Goal: Information Seeking & Learning: Learn about a topic

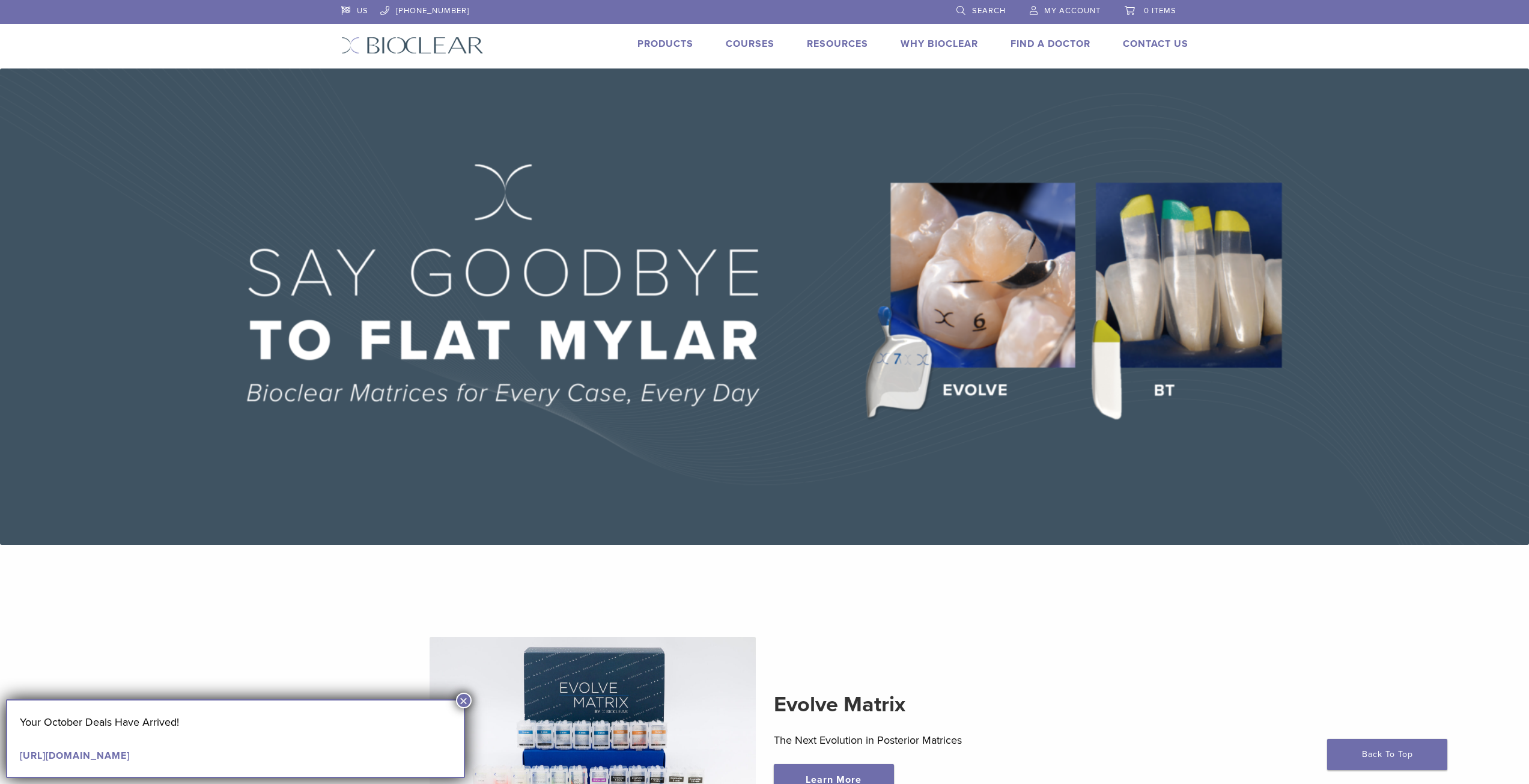
click at [675, 43] on link "Products" at bounding box center [665, 44] width 56 height 12
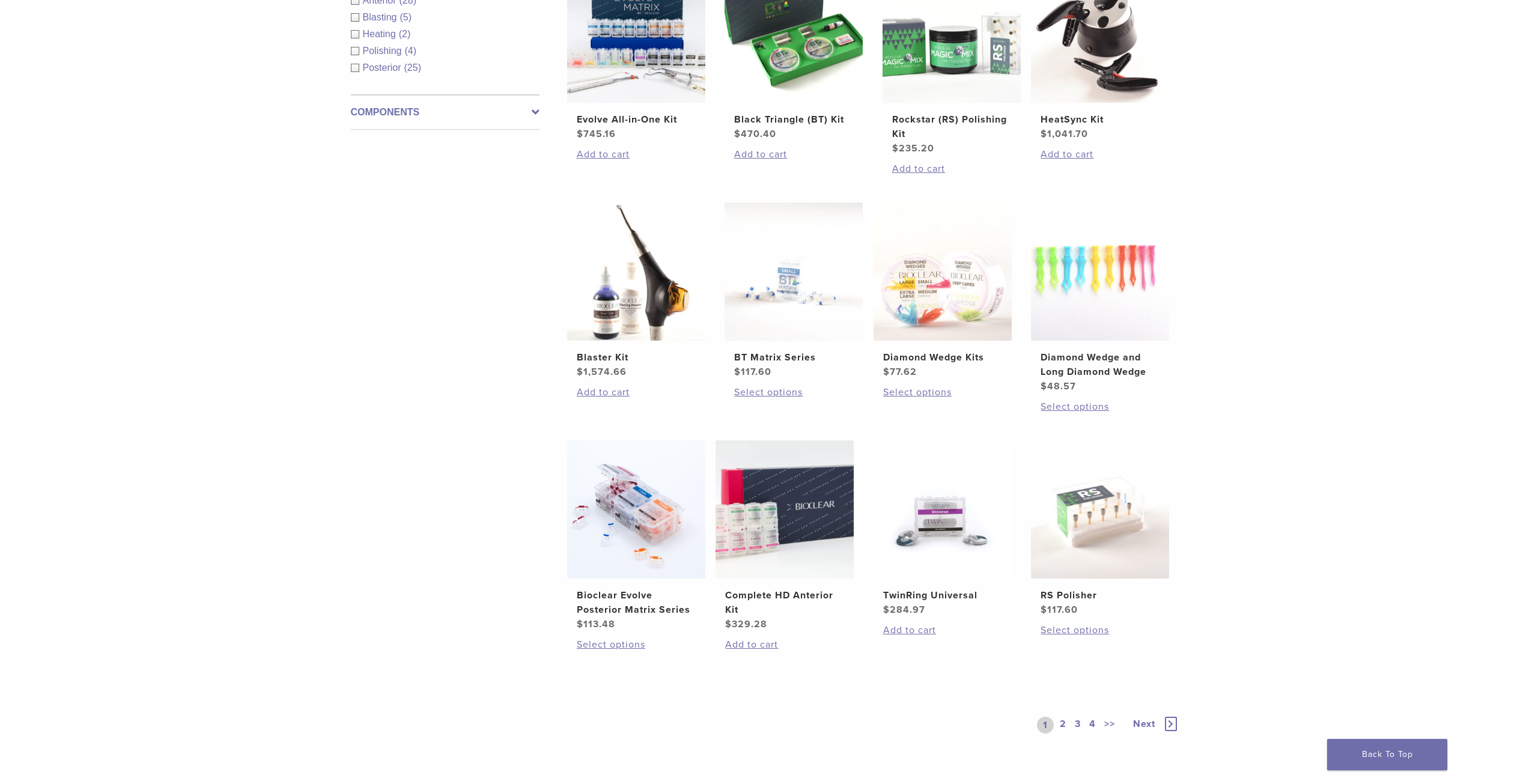
scroll to position [540, 0]
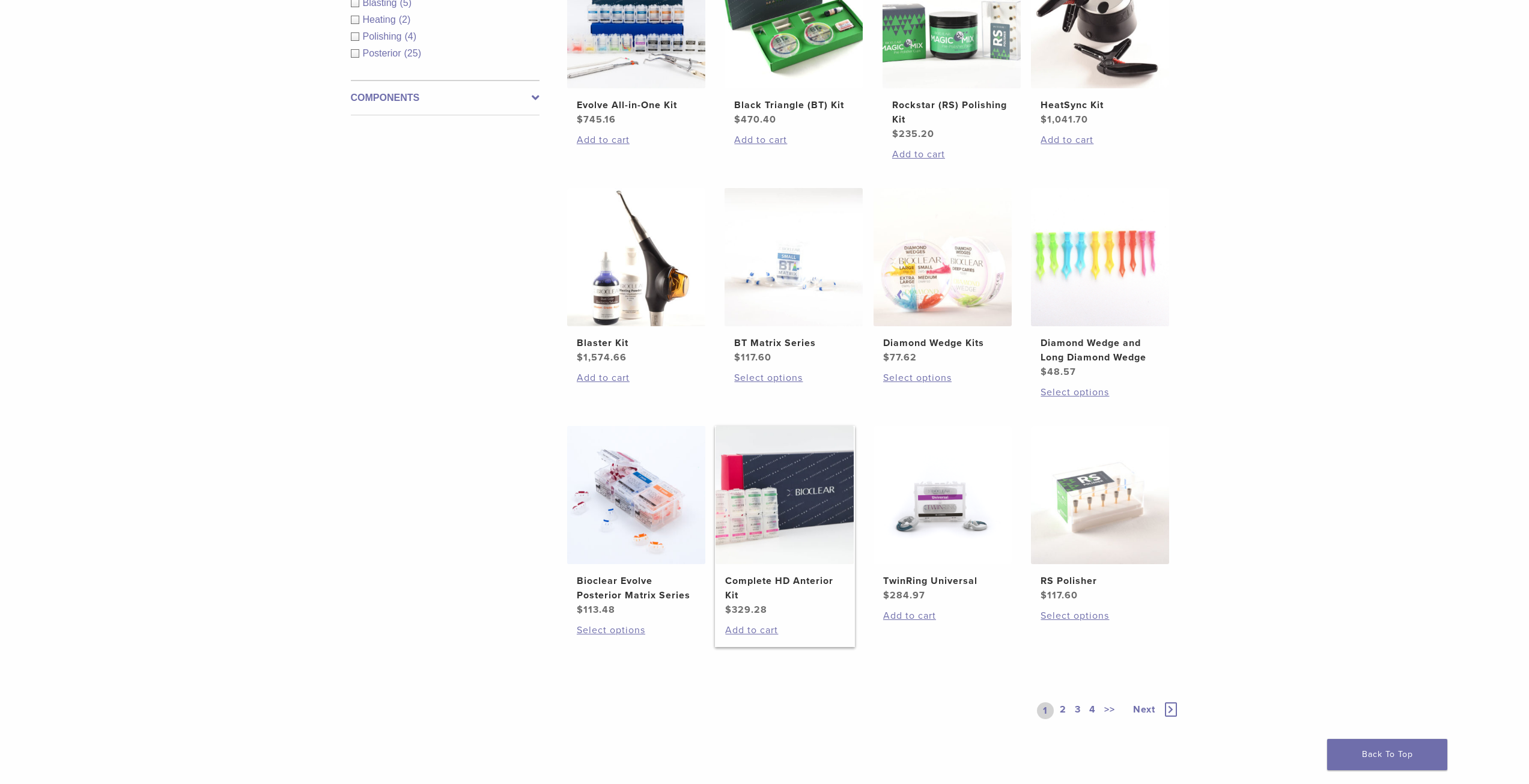
click at [794, 580] on h2 "Complete HD Anterior Kit" at bounding box center [784, 588] width 119 height 29
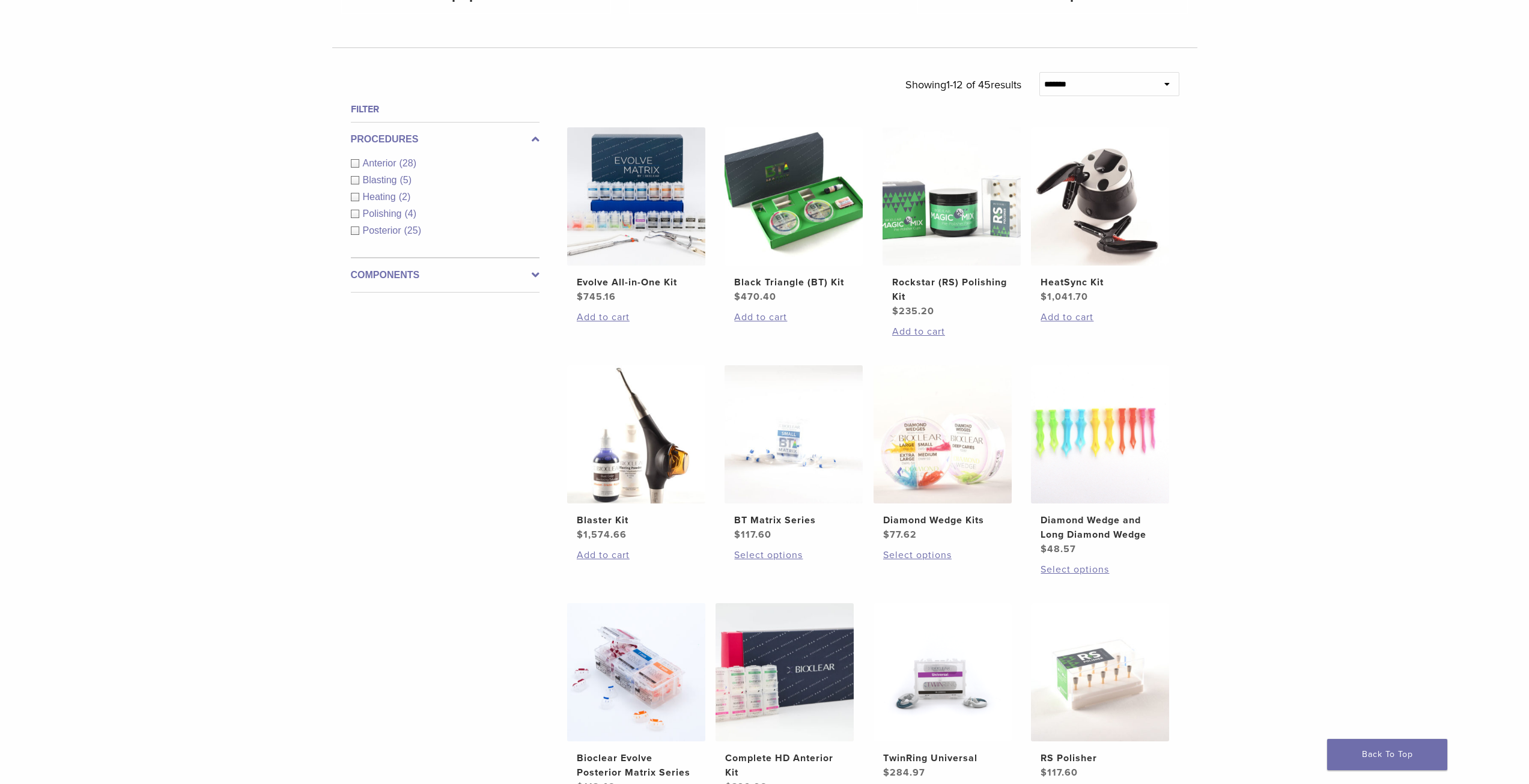
scroll to position [361, 0]
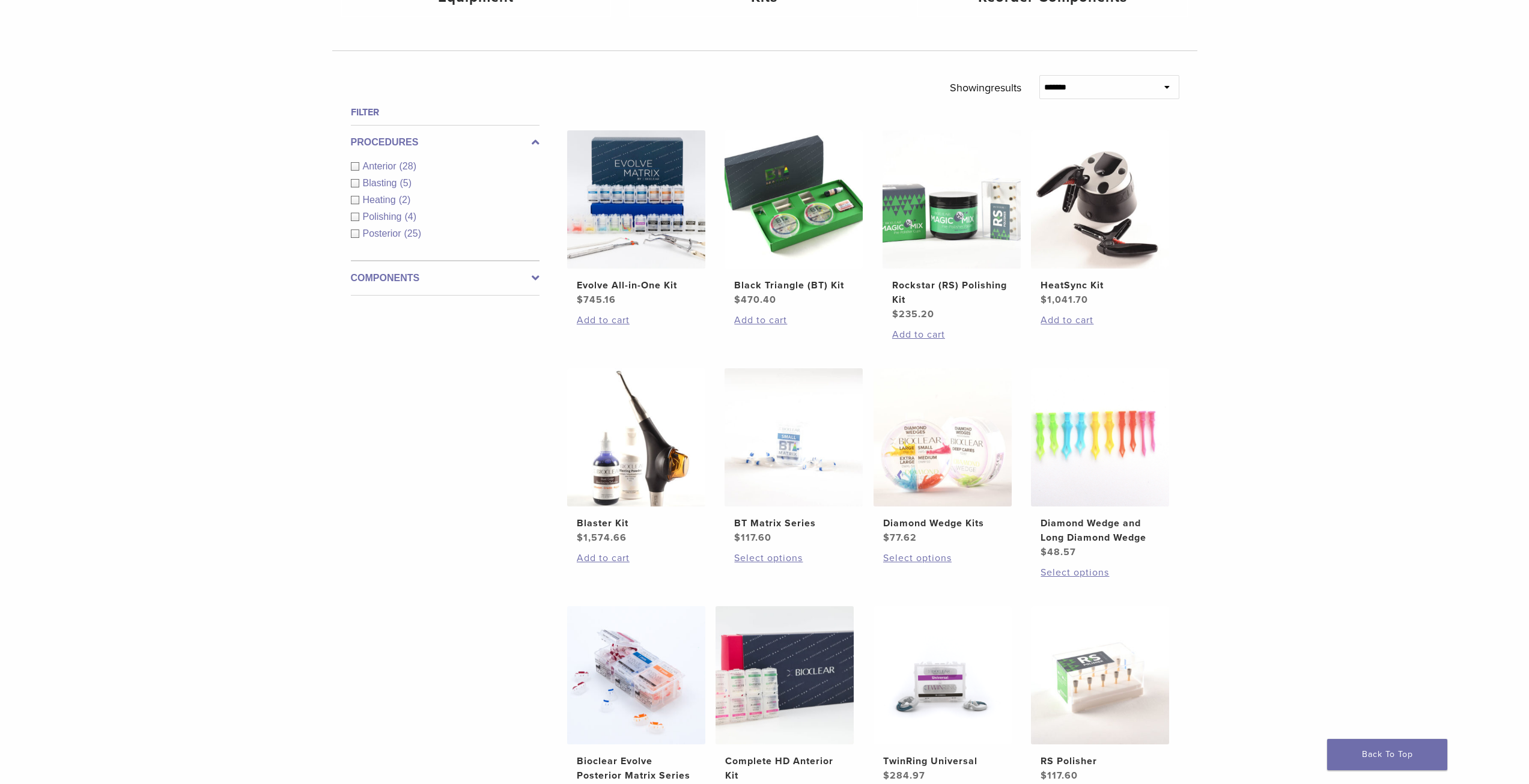
click at [353, 163] on div "Anterior (28)" at bounding box center [445, 166] width 189 height 14
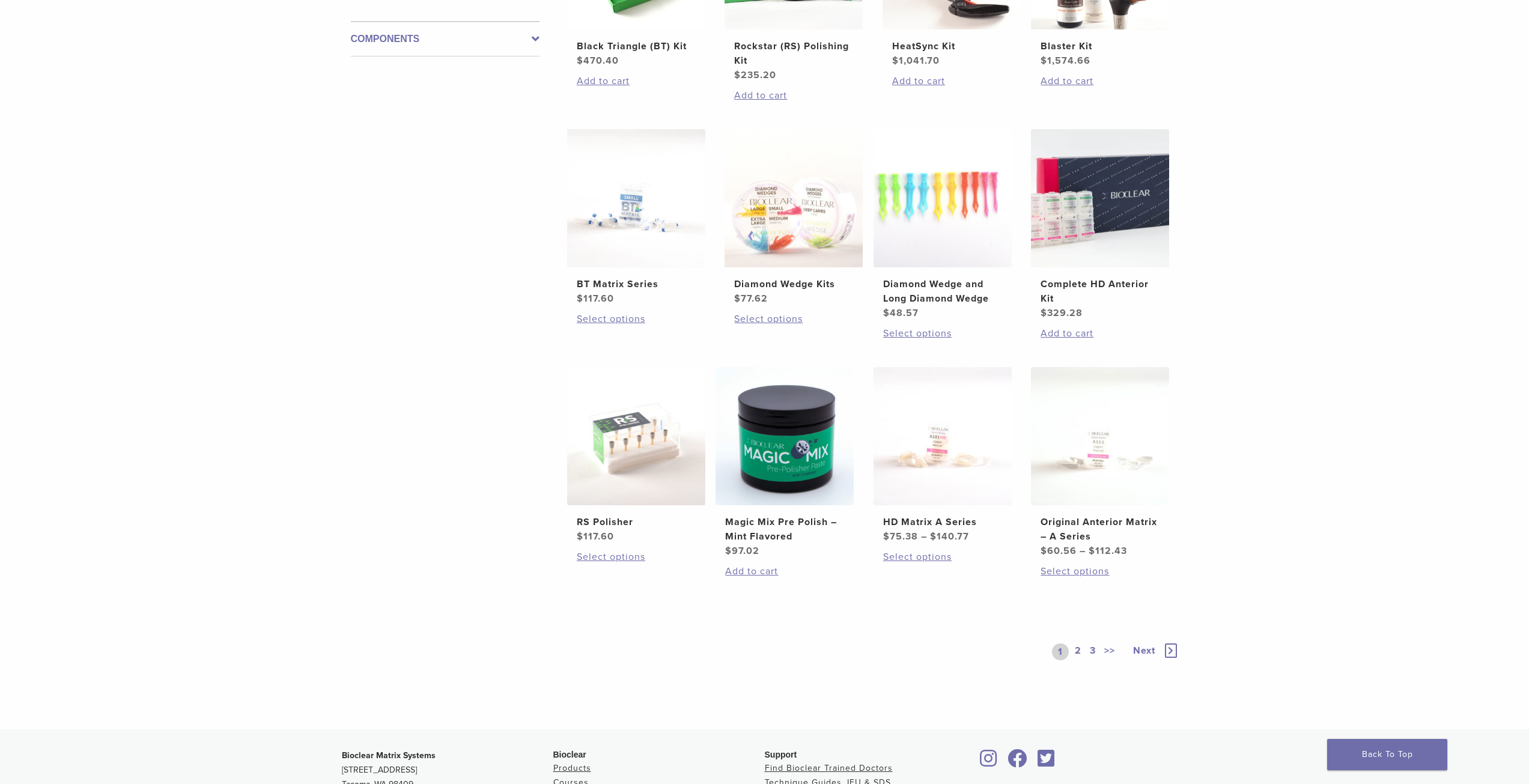
scroll to position [601, 0]
click at [1082, 652] on link "2" at bounding box center [1078, 651] width 12 height 17
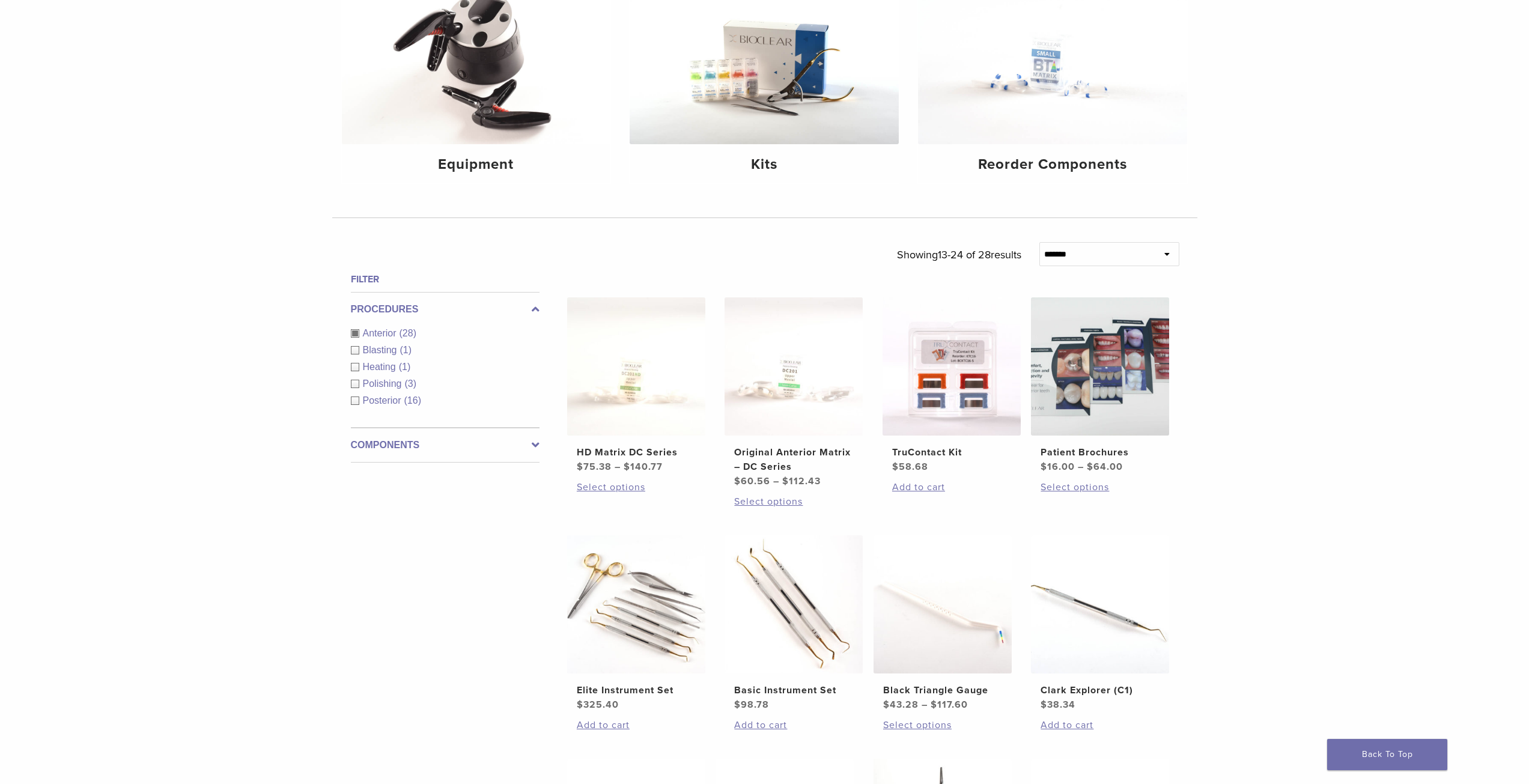
scroll to position [180, 0]
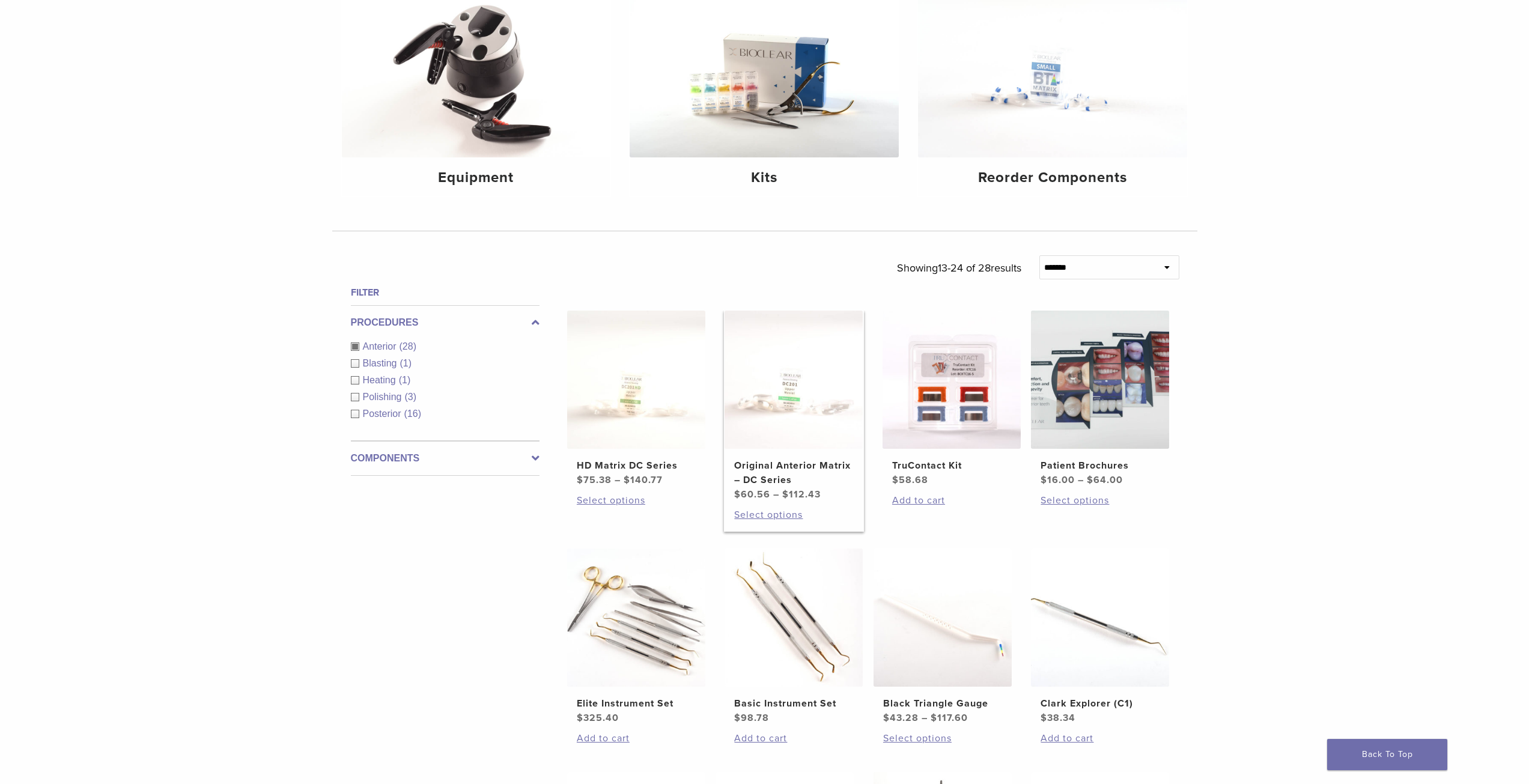
click at [771, 465] on h2 "Original Anterior Matrix – DC Series" at bounding box center [794, 472] width 119 height 29
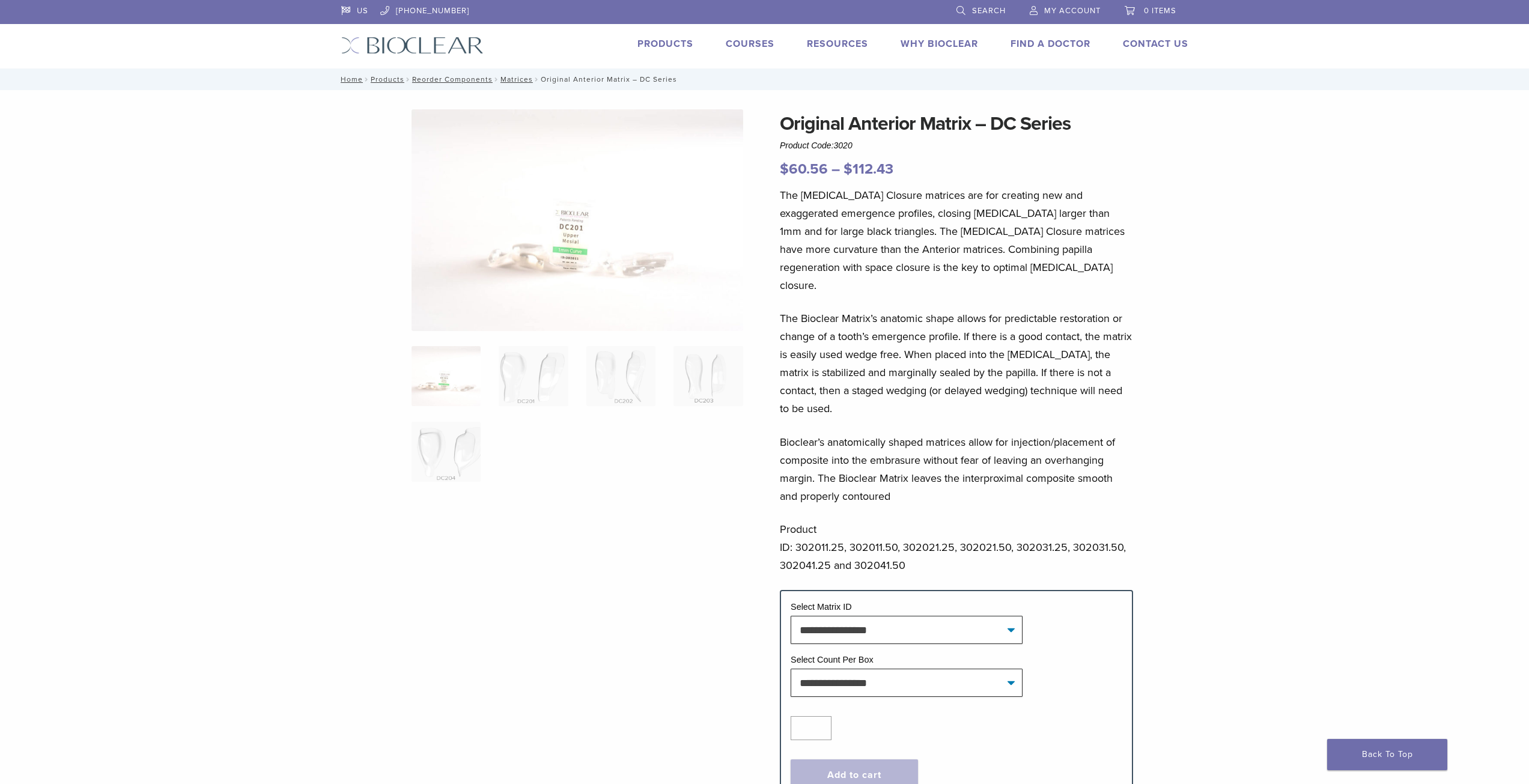
click at [745, 42] on link "Courses" at bounding box center [750, 44] width 48 height 12
